Goal: Navigation & Orientation: Find specific page/section

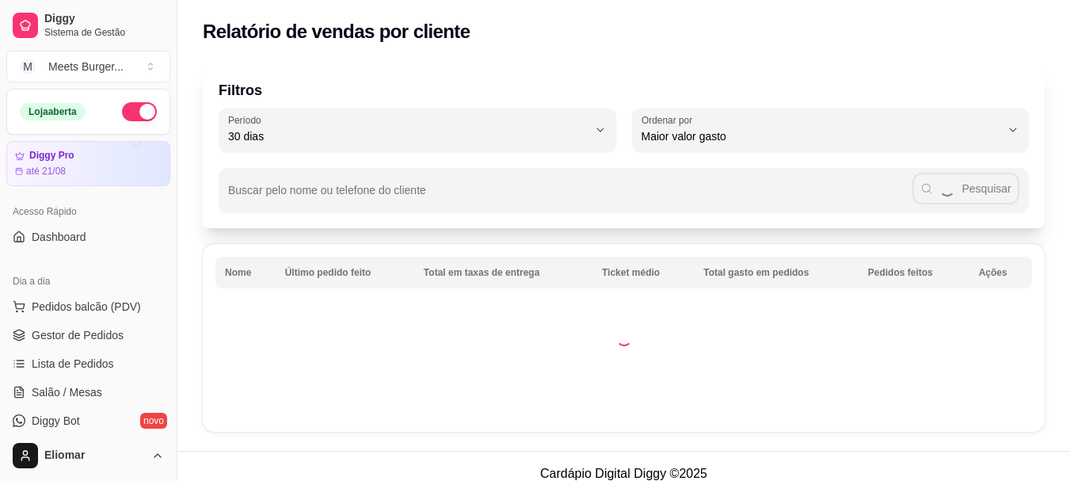
select select "30"
select select "HIGHEST_TOTAL_SPENT_WITH_ORDERS"
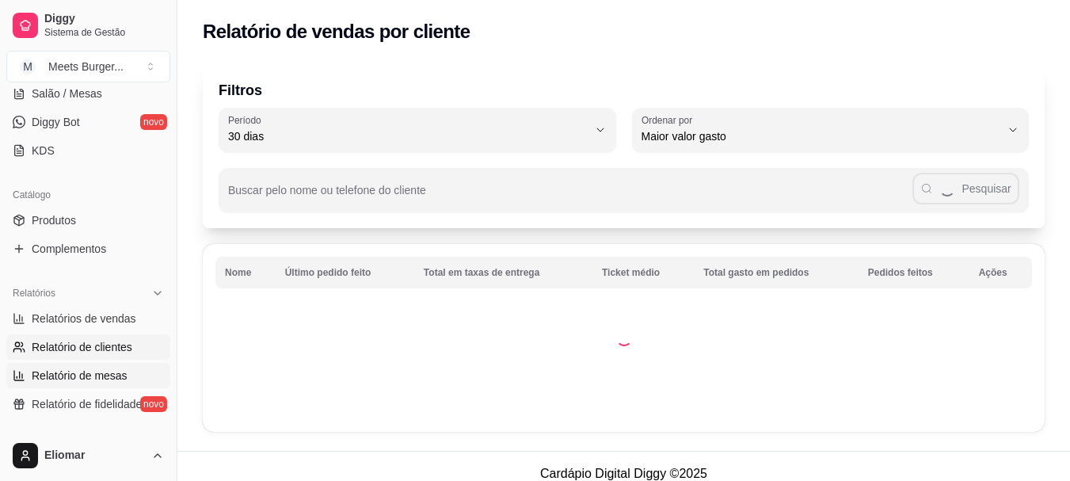
click at [68, 372] on span "Relatório de mesas" at bounding box center [80, 376] width 96 height 16
select select "TOTAL_OF_ORDERS"
select select "7"
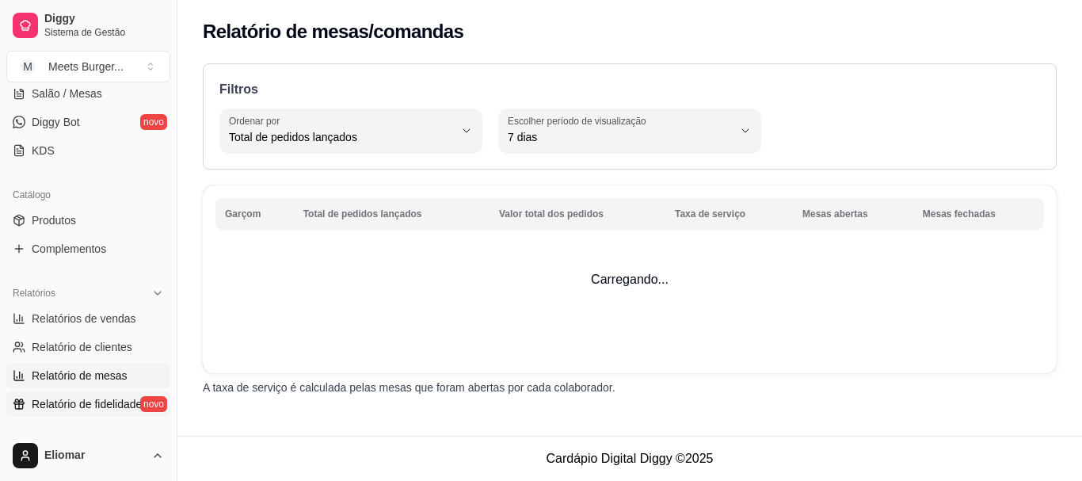
click at [74, 406] on span "Relatório de fidelidade" at bounding box center [87, 404] width 110 height 16
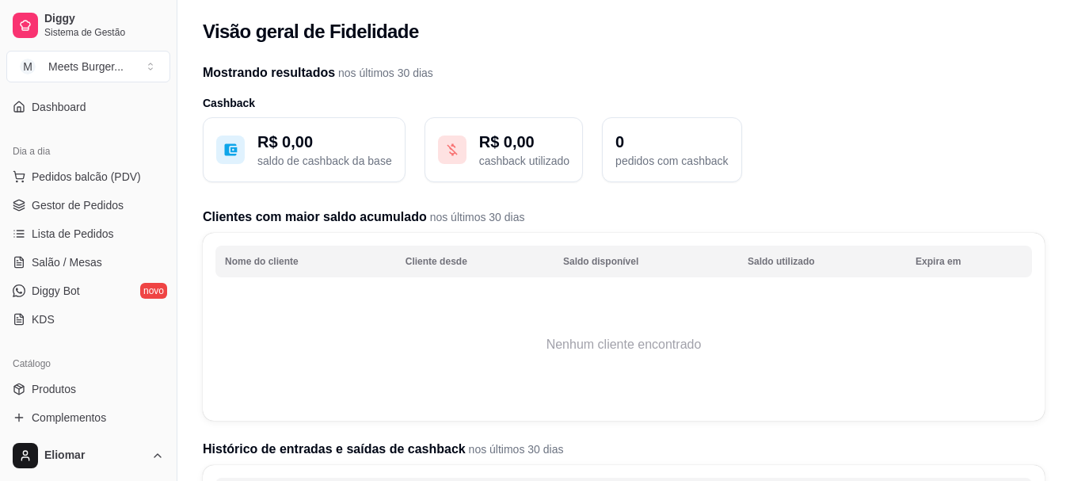
scroll to position [109, 0]
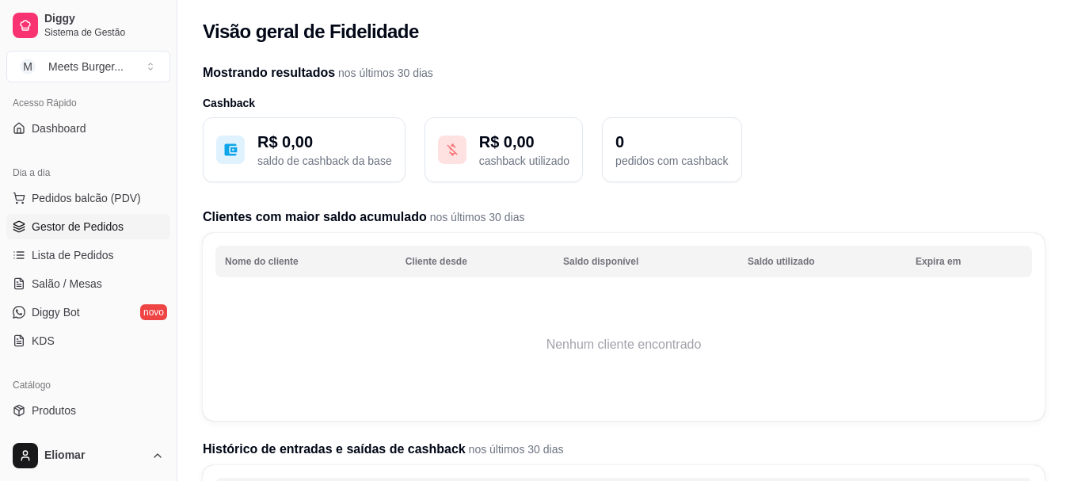
click at [47, 224] on span "Gestor de Pedidos" at bounding box center [78, 227] width 92 height 16
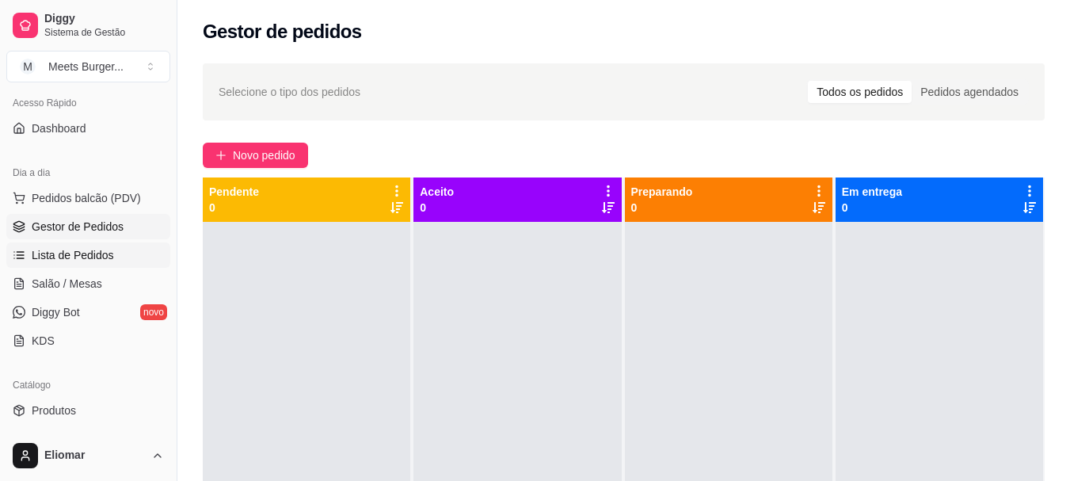
click at [67, 255] on span "Lista de Pedidos" at bounding box center [73, 255] width 82 height 16
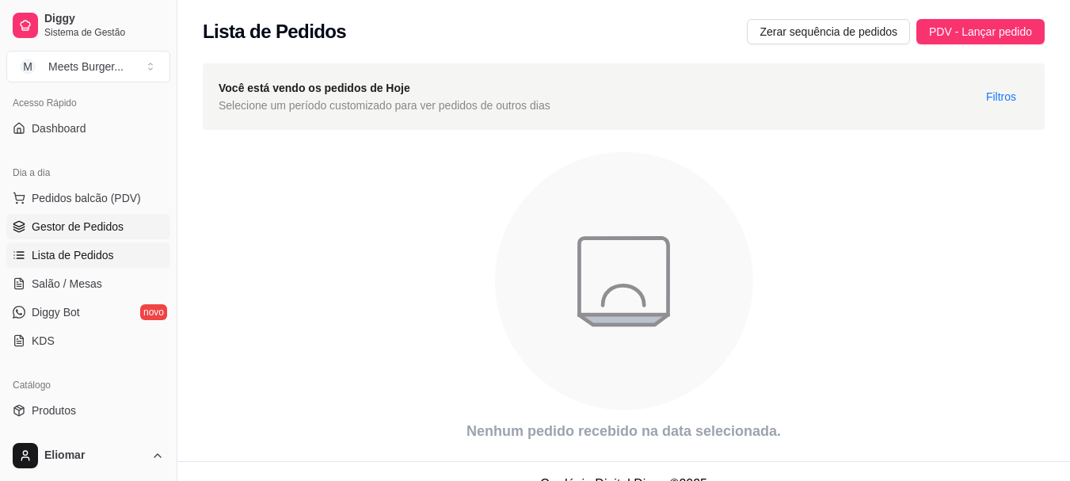
click at [90, 226] on span "Gestor de Pedidos" at bounding box center [78, 227] width 92 height 16
